Goal: Task Accomplishment & Management: Manage account settings

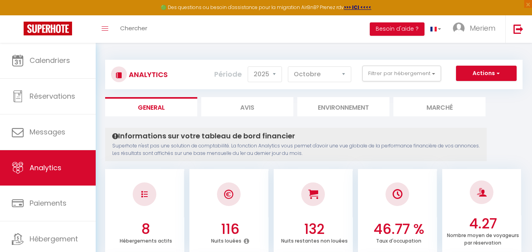
select select "2025"
select select "10"
click at [418, 75] on button "Filtrer par hébergement" at bounding box center [401, 74] width 79 height 16
click at [400, 76] on button "Filtrer par hébergement" at bounding box center [401, 74] width 79 height 16
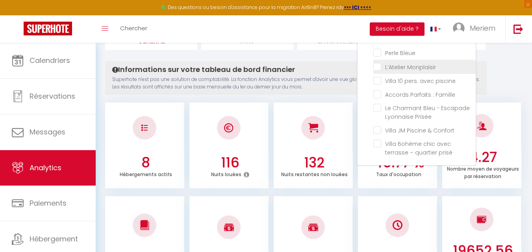
scroll to position [67, 0]
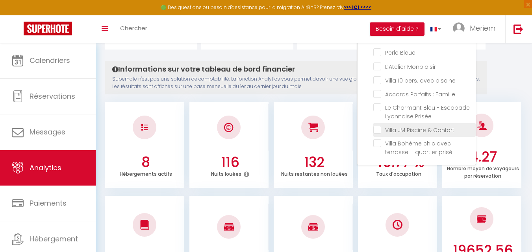
click at [397, 133] on Confort "checkbox" at bounding box center [424, 130] width 102 height 8
checkbox Confort "true"
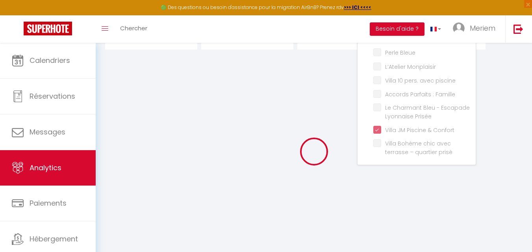
click at [0, 0] on div at bounding box center [0, 0] width 0 height 0
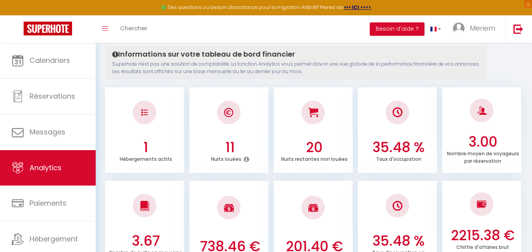
scroll to position [0, 0]
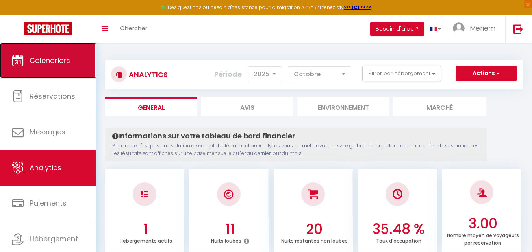
click at [49, 76] on link "Calendriers" at bounding box center [48, 60] width 96 height 35
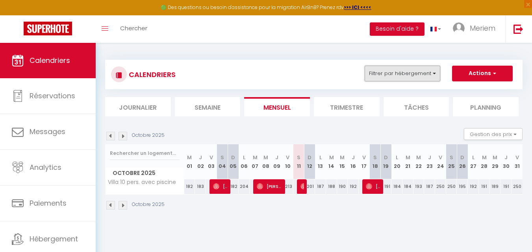
click at [417, 75] on button "Filtrer par hébergement" at bounding box center [402, 74] width 76 height 16
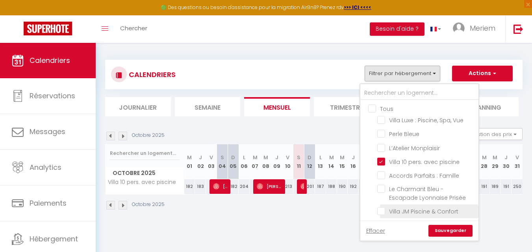
click at [409, 209] on input "Villa JM Piscine & Confort" at bounding box center [426, 211] width 98 height 8
checkbox input "true"
checkbox input "false"
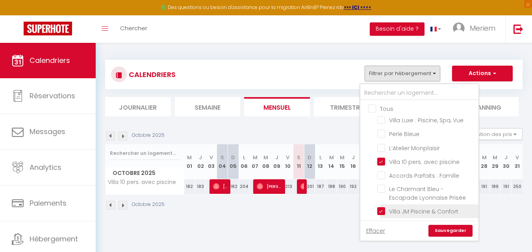
checkbox input "false"
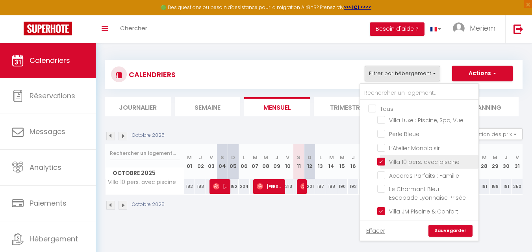
click at [381, 160] on input "Villa 10 pers. avec piscine" at bounding box center [426, 161] width 98 height 8
checkbox input "false"
click at [458, 230] on link "Sauvegarder" at bounding box center [450, 231] width 44 height 12
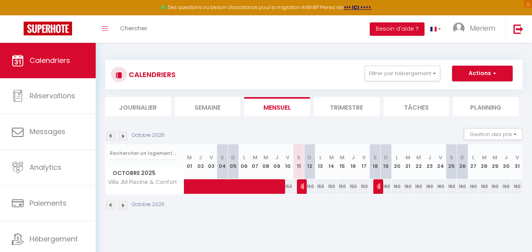
click at [121, 205] on img at bounding box center [122, 205] width 9 height 9
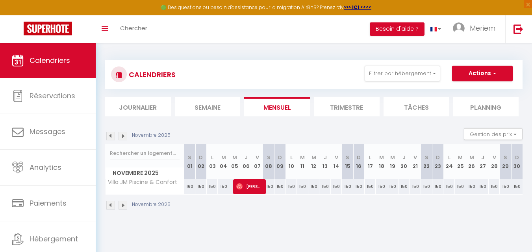
click at [121, 205] on img at bounding box center [122, 205] width 9 height 9
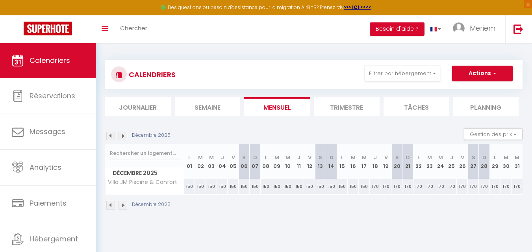
click at [122, 207] on img at bounding box center [122, 205] width 9 height 9
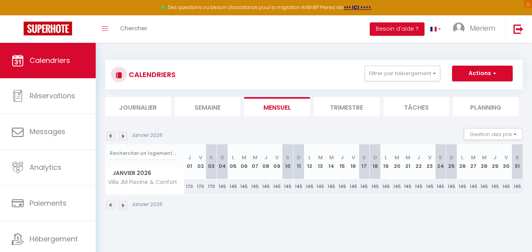
click at [111, 204] on img at bounding box center [110, 205] width 9 height 9
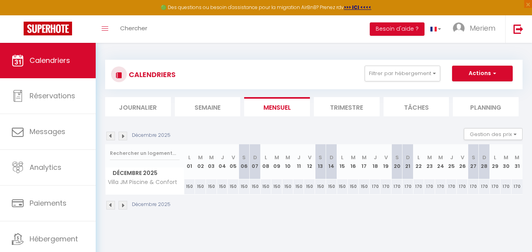
click at [107, 205] on img at bounding box center [110, 205] width 9 height 9
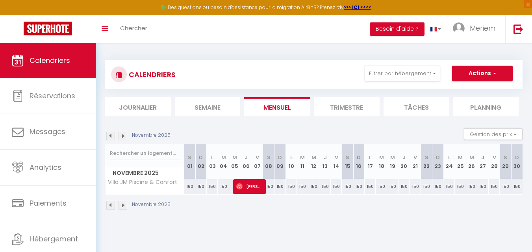
click at [124, 207] on img at bounding box center [122, 205] width 9 height 9
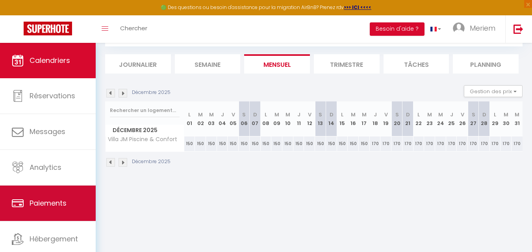
scroll to position [24, 0]
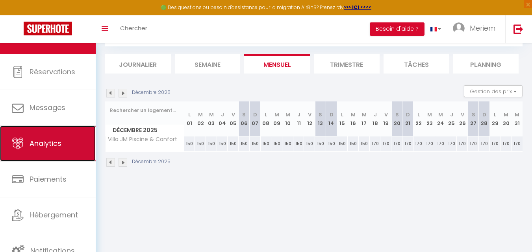
click at [37, 149] on link "Analytics" at bounding box center [48, 143] width 96 height 35
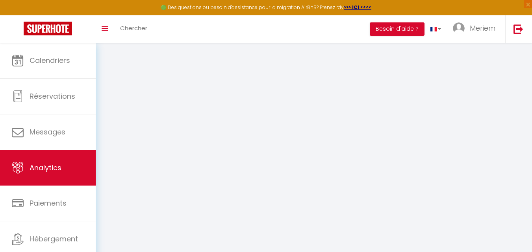
select select "2025"
select select "10"
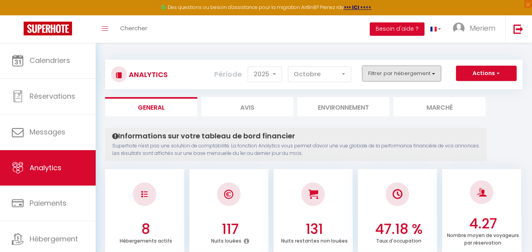
click at [377, 74] on button "Filtrer par hébergement" at bounding box center [401, 74] width 79 height 16
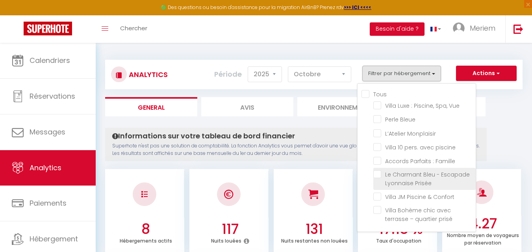
click at [377, 171] on Prisée "checkbox" at bounding box center [424, 174] width 102 height 8
checkbox Prisée "true"
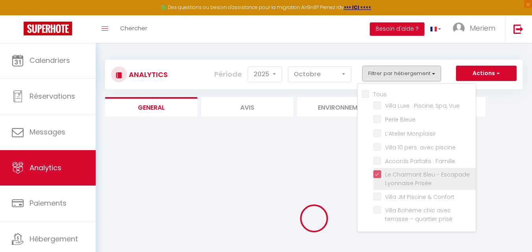
checkbox Vue "false"
checkbox Bleue "false"
checkbox Monplaisir "false"
checkbox piscine "false"
checkbox Famille "false"
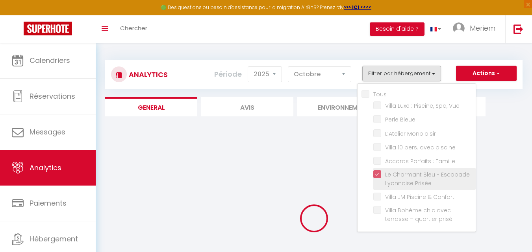
checkbox Confort "false"
checkbox prisé "false"
checkbox Vue "false"
checkbox Bleue "false"
checkbox Monplaisir "false"
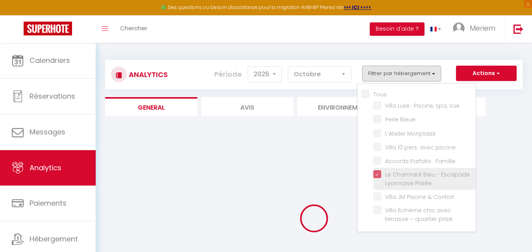
checkbox piscine "false"
checkbox Famille "false"
checkbox Confort "false"
checkbox prisé "false"
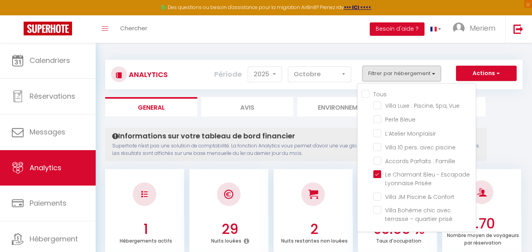
click at [339, 177] on div at bounding box center [312, 194] width 79 height 46
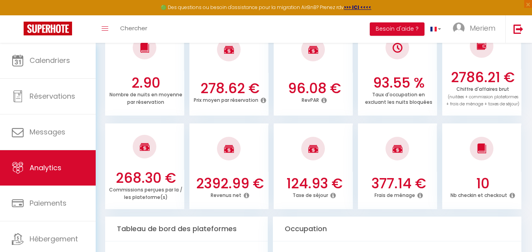
scroll to position [240, 0]
click at [246, 196] on icon at bounding box center [247, 195] width 6 height 6
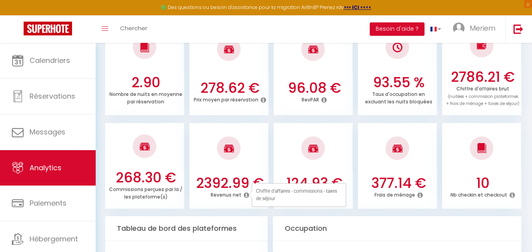
click at [241, 206] on div "2392.99 € Revenus net" at bounding box center [228, 191] width 79 height 32
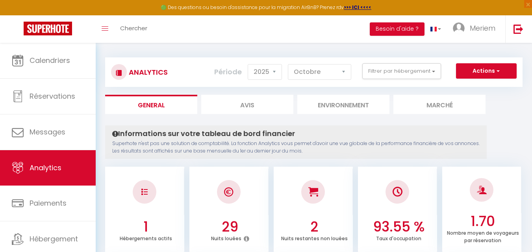
scroll to position [0, 0]
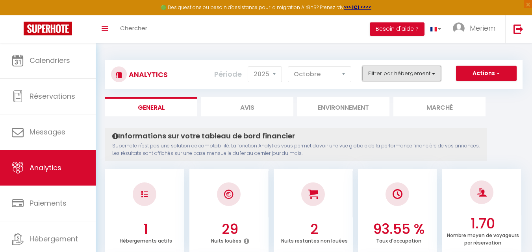
click at [388, 74] on button "Filtrer par hébergement" at bounding box center [401, 74] width 79 height 16
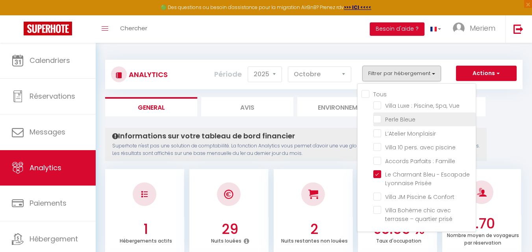
click at [379, 121] on Bleue "checkbox" at bounding box center [424, 119] width 102 height 8
checkbox Bleue "true"
checkbox Vue "false"
checkbox Monplaisir "false"
checkbox piscine "false"
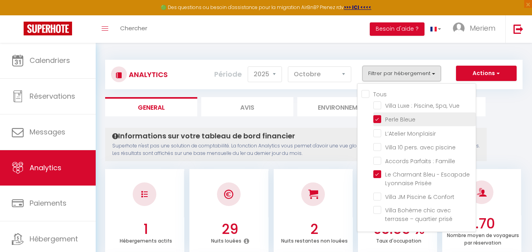
checkbox Famille "false"
checkbox Confort "false"
checkbox prisé "false"
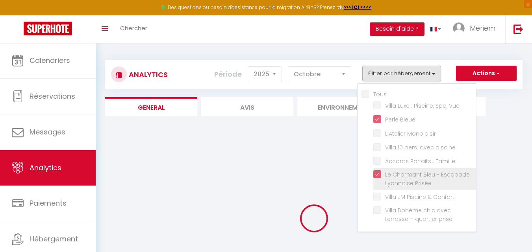
checkbox Vue "false"
checkbox Monplaisir "false"
checkbox piscine "false"
checkbox Famille "false"
checkbox Confort "false"
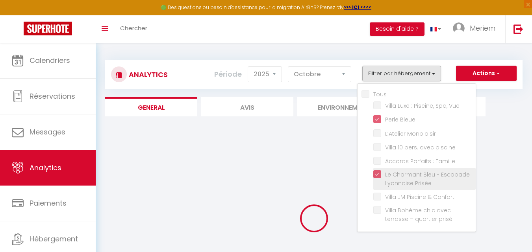
checkbox prisé "false"
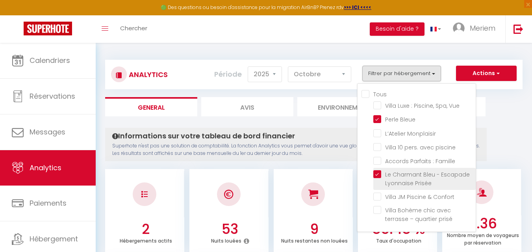
click at [379, 173] on Prisée "checkbox" at bounding box center [424, 174] width 102 height 8
checkbox Prisée "false"
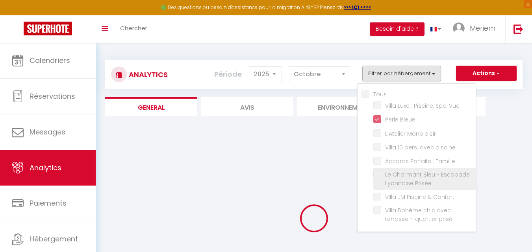
checkbox Vue "false"
checkbox Monplaisir "false"
checkbox piscine "false"
checkbox Famille "false"
checkbox Confort "false"
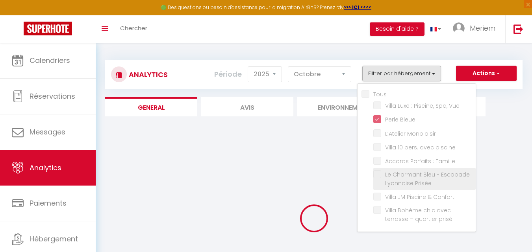
checkbox prisé "false"
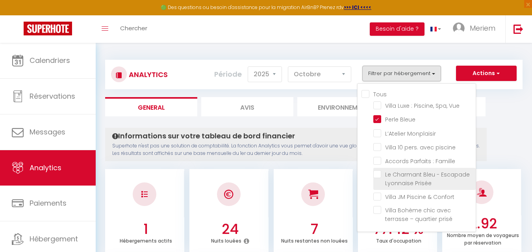
checkbox Vue "false"
checkbox Monplaisir "false"
checkbox piscine "false"
checkbox Famille "false"
checkbox Confort "false"
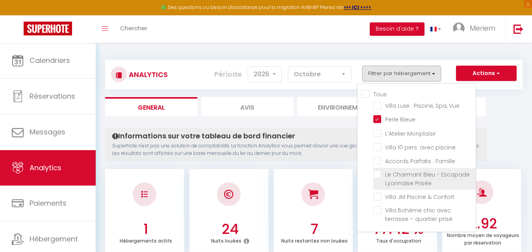
checkbox prisé "false"
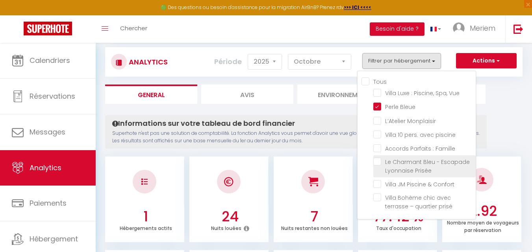
scroll to position [12, 0]
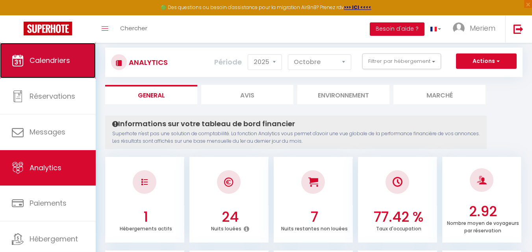
click at [56, 66] on link "Calendriers" at bounding box center [48, 60] width 96 height 35
